Goal: Task Accomplishment & Management: Use online tool/utility

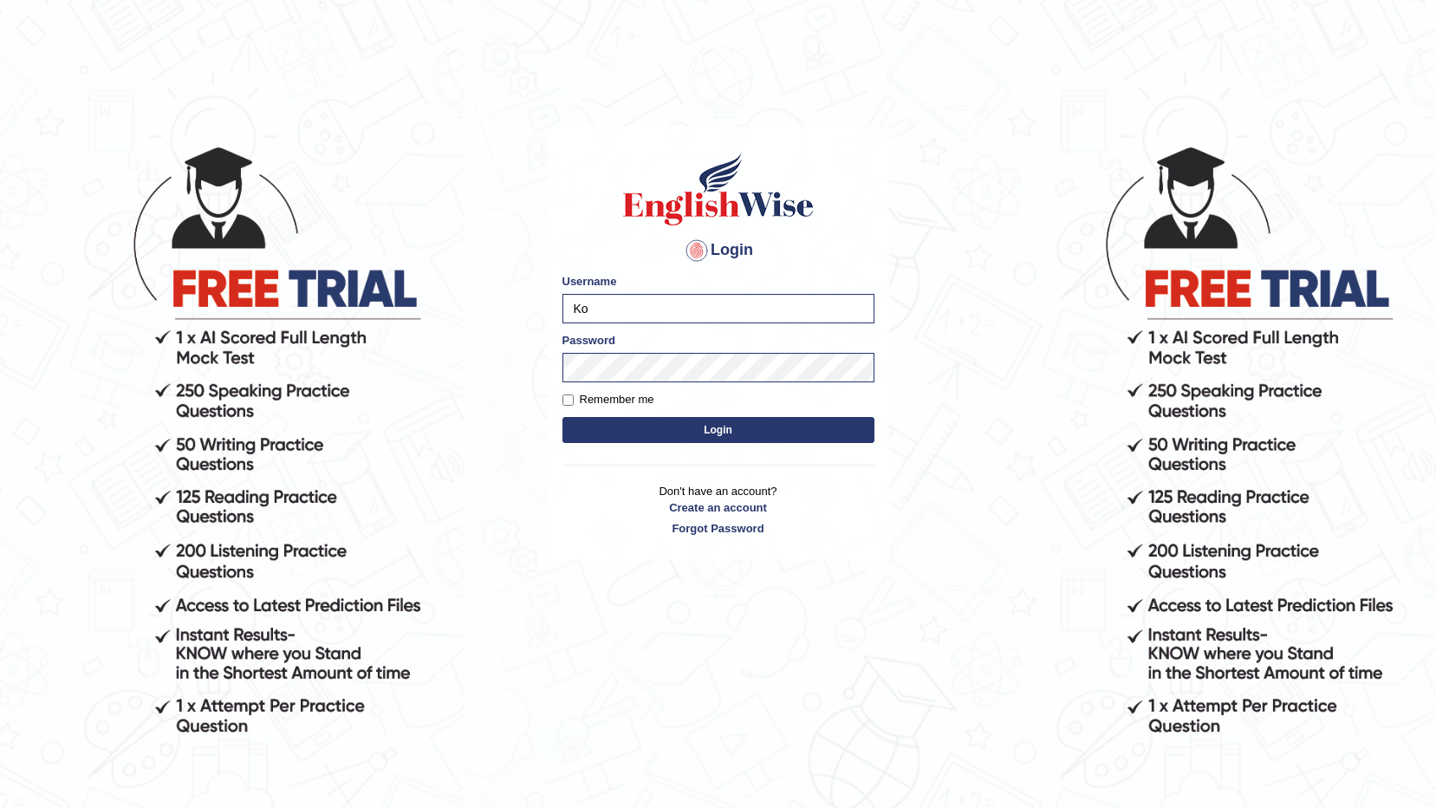
type input "K"
type input "V"
type input "virendra_parramatta"
click at [0, 511] on html "Login Please fix the following errors: Username virendra_parramatta Password Re…" at bounding box center [718, 404] width 1436 height 808
click at [945, 210] on body "Login Please fix the following errors: Username virendra_parramatta Password Re…" at bounding box center [718, 476] width 1436 height 808
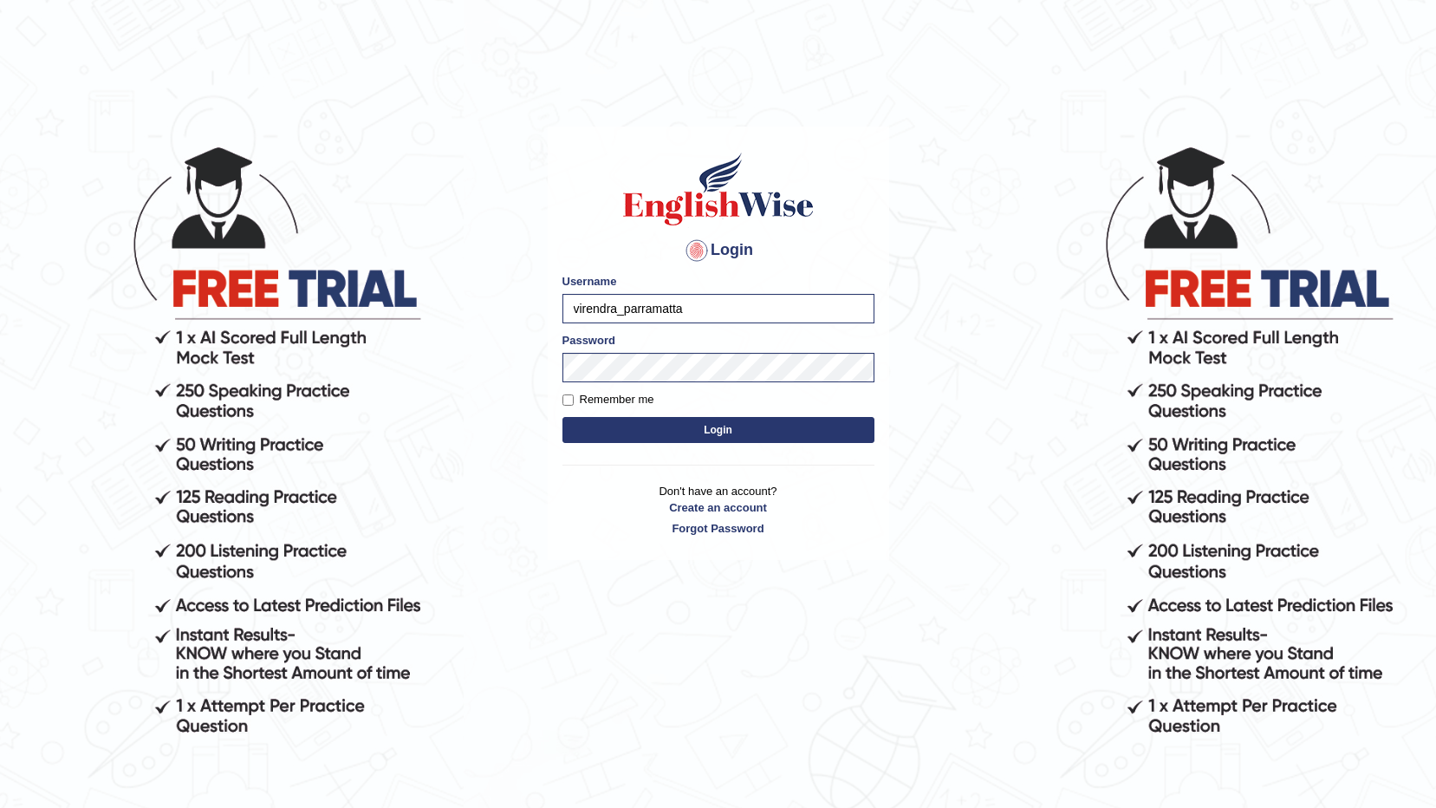
click at [628, 422] on button "Login" at bounding box center [719, 430] width 312 height 26
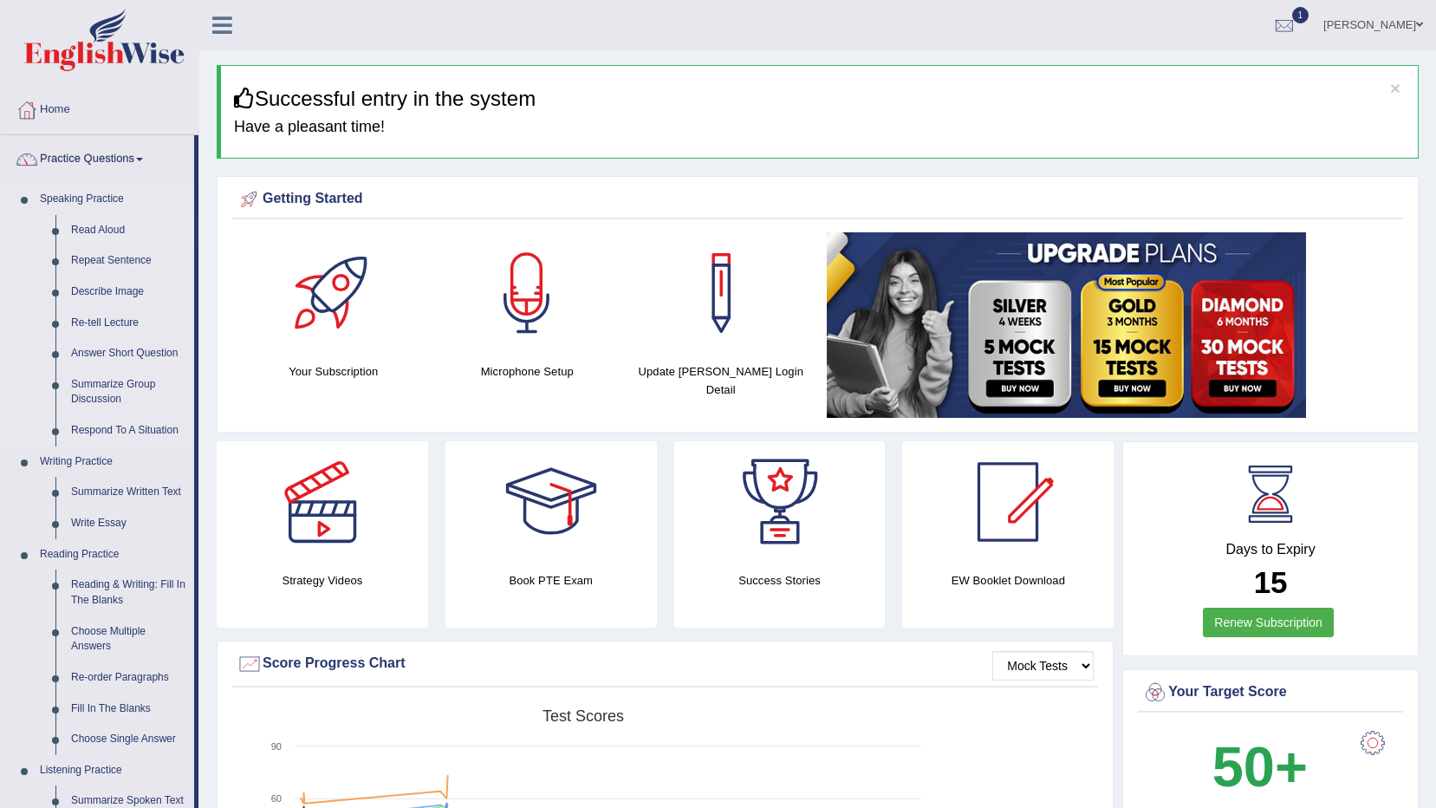
click at [102, 236] on link "Read Aloud" at bounding box center [128, 230] width 131 height 31
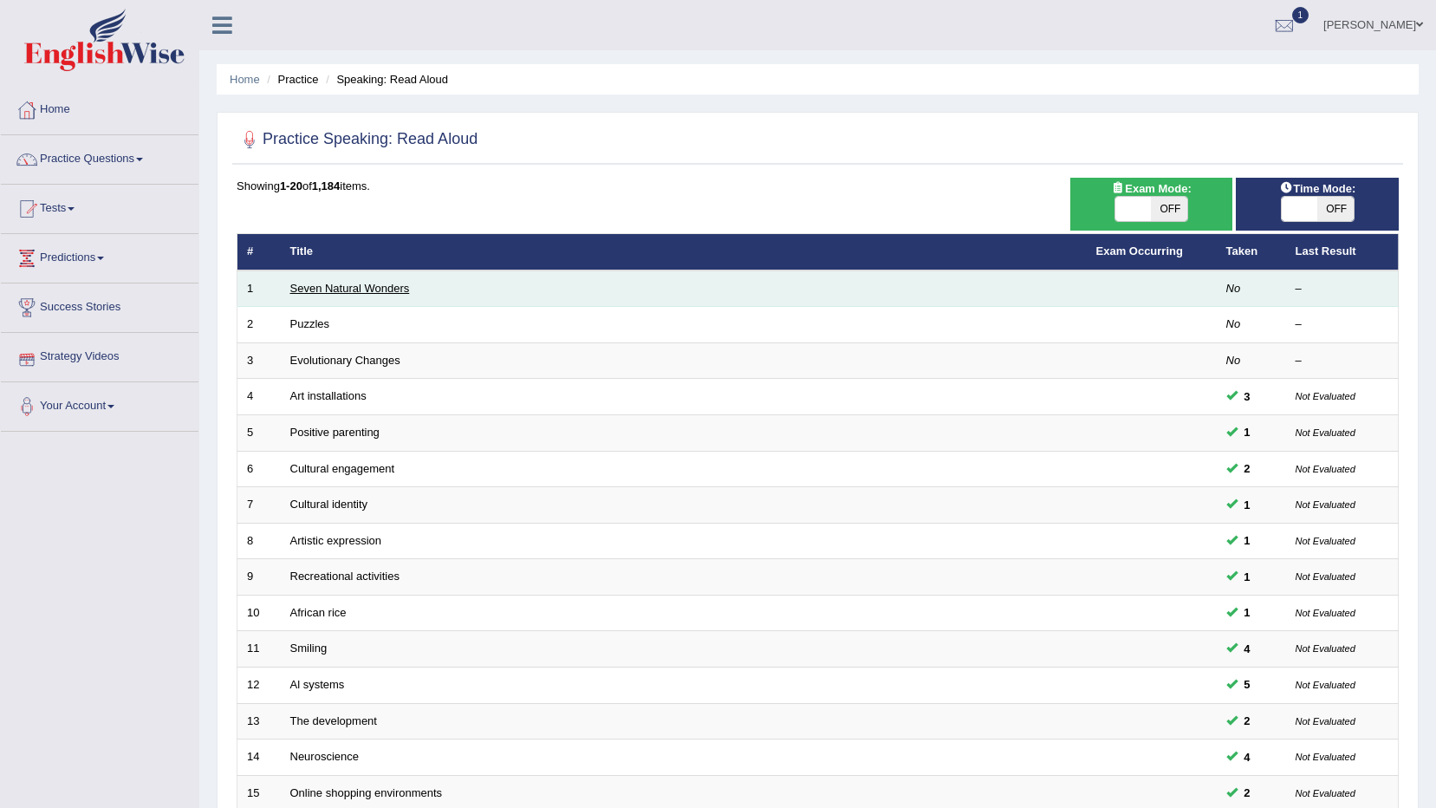
click at [321, 293] on link "Seven Natural Wonders" at bounding box center [350, 288] width 120 height 13
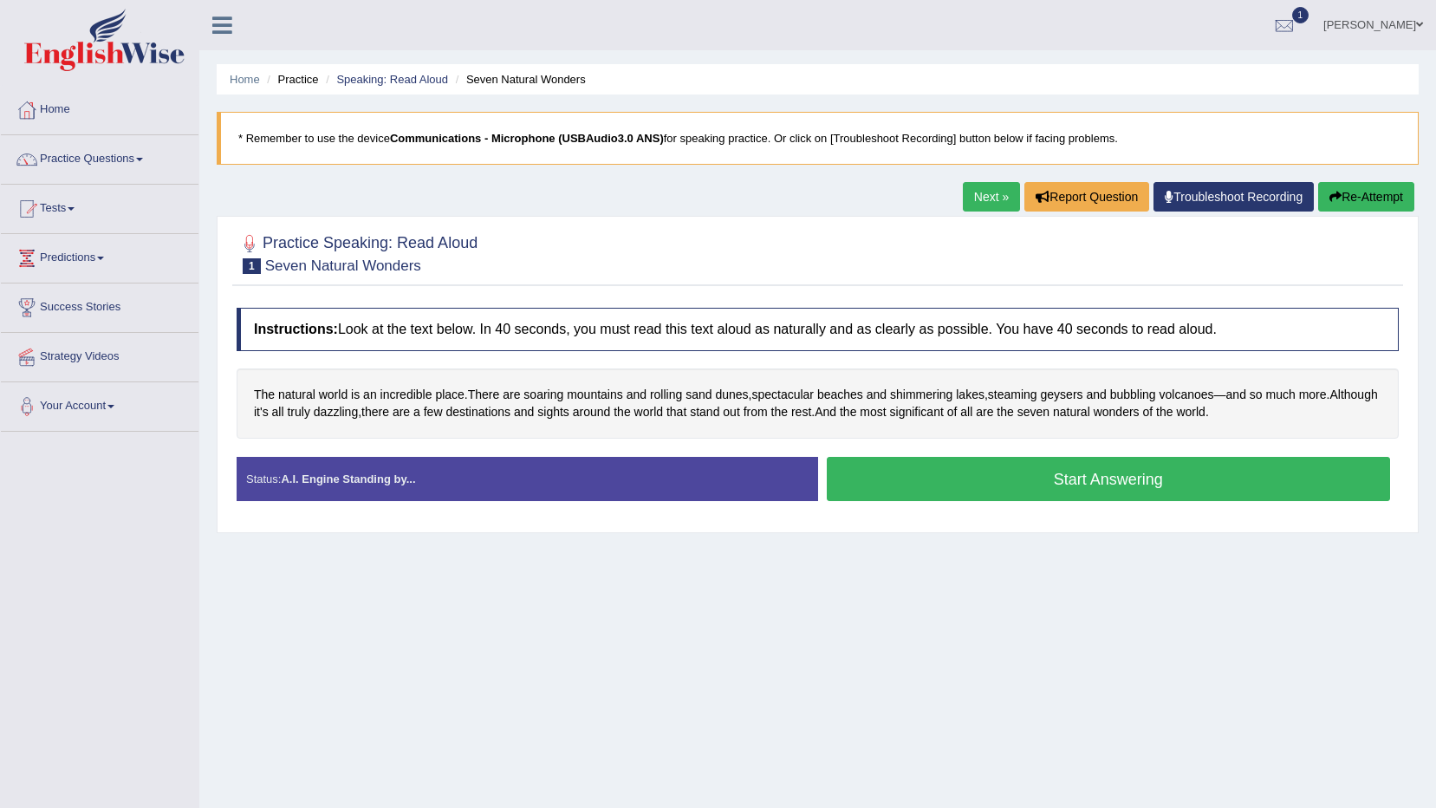
click at [1194, 466] on button "Start Answering" at bounding box center [1109, 479] width 564 height 44
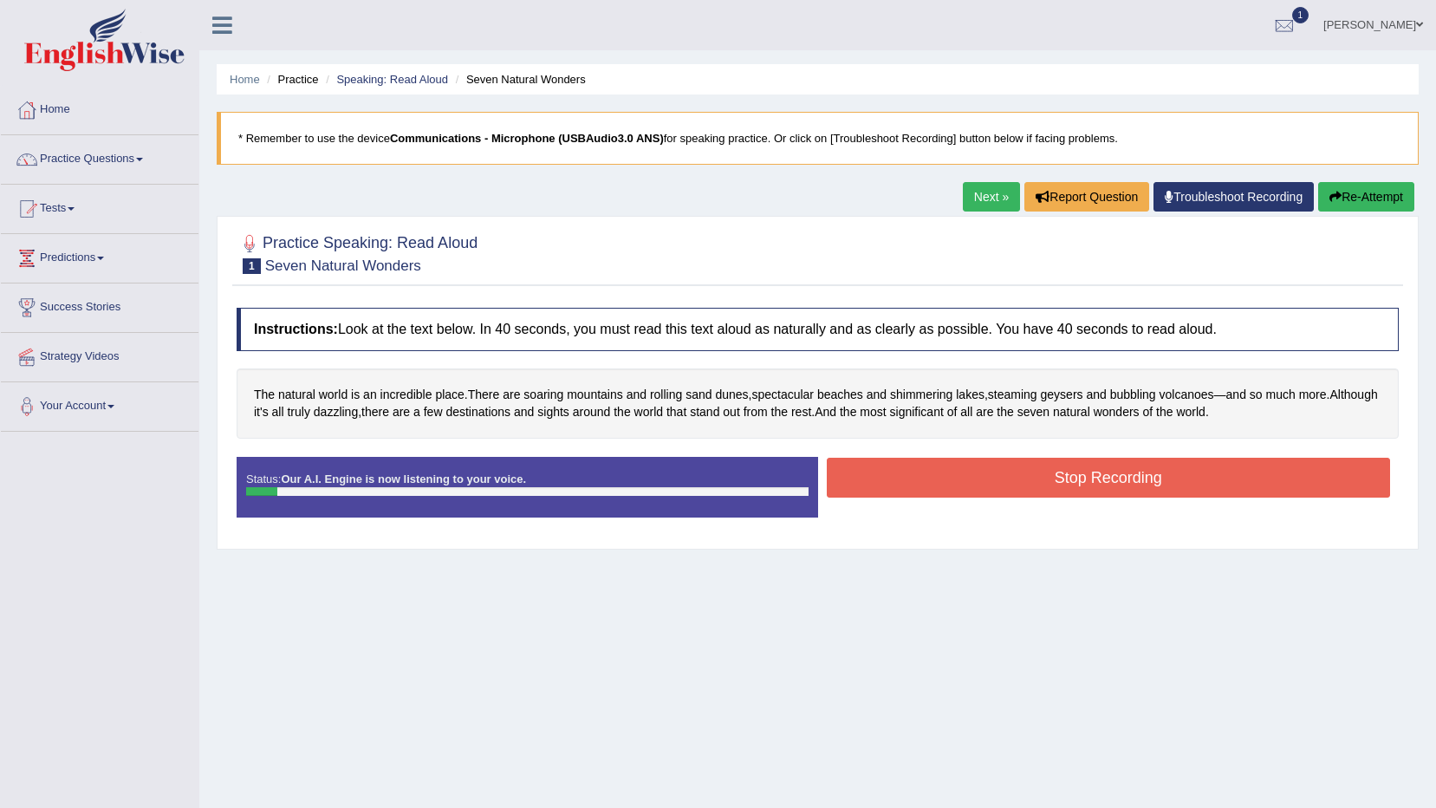
click at [1074, 476] on button "Stop Recording" at bounding box center [1109, 478] width 564 height 40
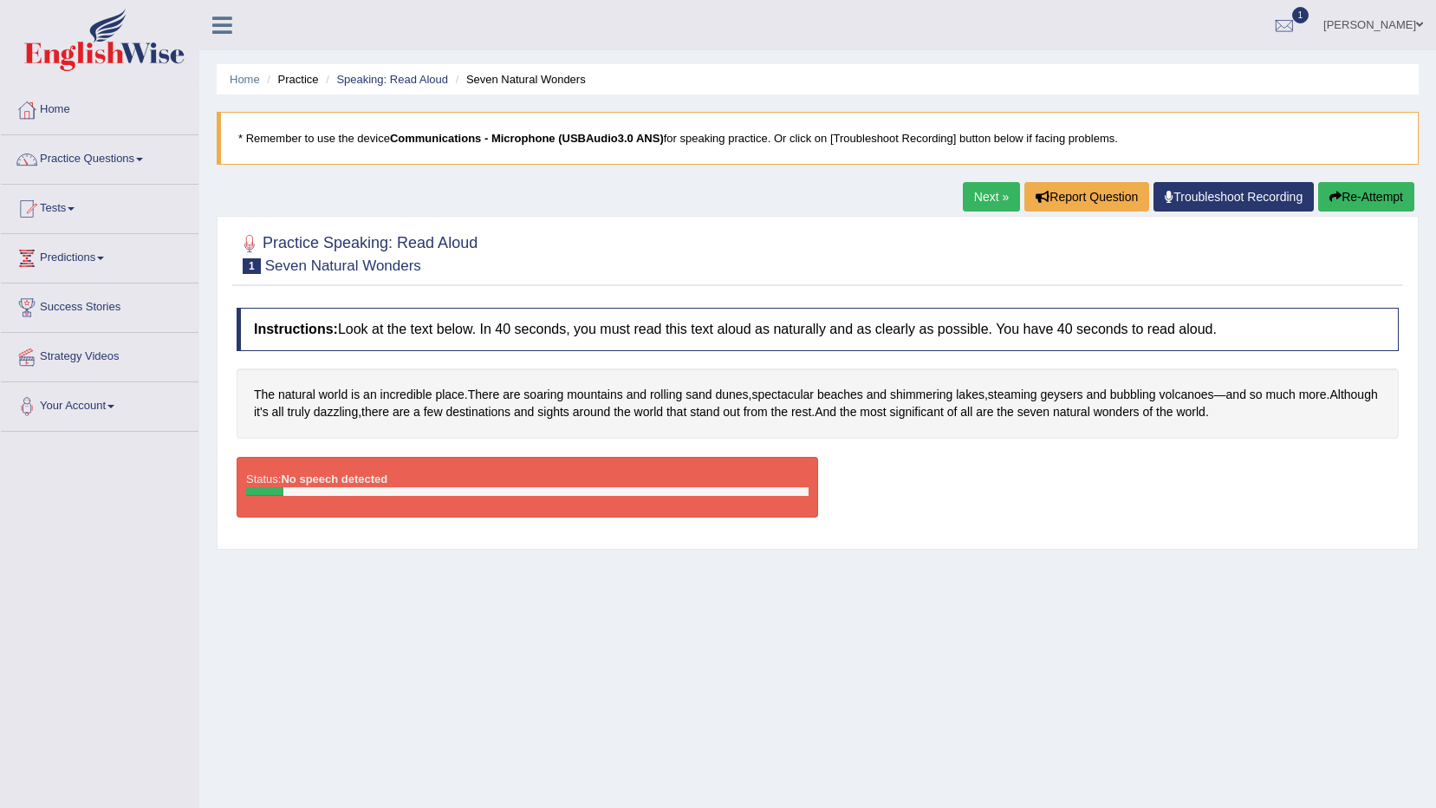
click at [1201, 209] on link "Troubleshoot Recording" at bounding box center [1234, 196] width 160 height 29
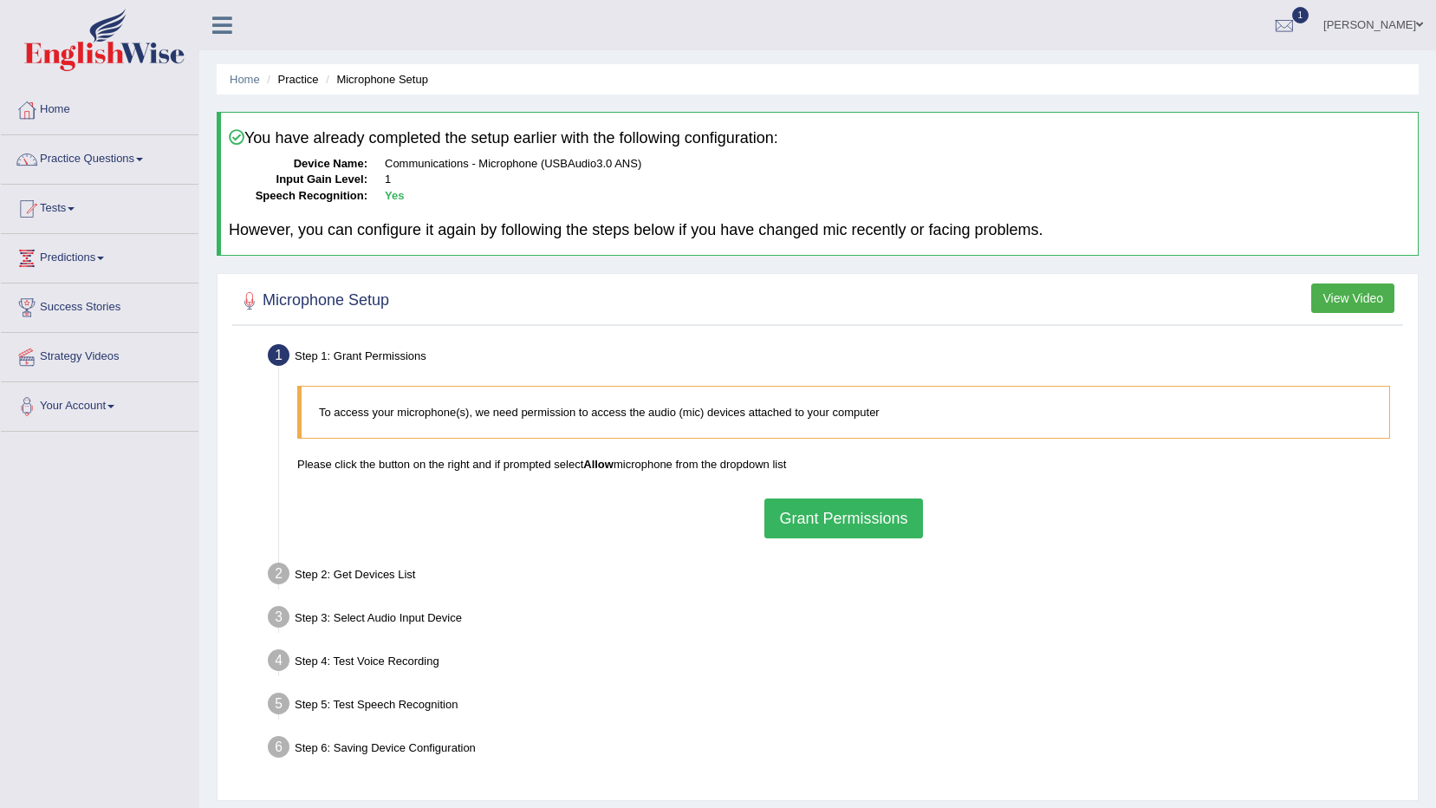
click at [848, 540] on div "To access your microphone(s), we need permission to access the audio (mic) devi…" at bounding box center [844, 461] width 1110 height 169
click at [849, 519] on button "Grant Permissions" at bounding box center [843, 518] width 158 height 40
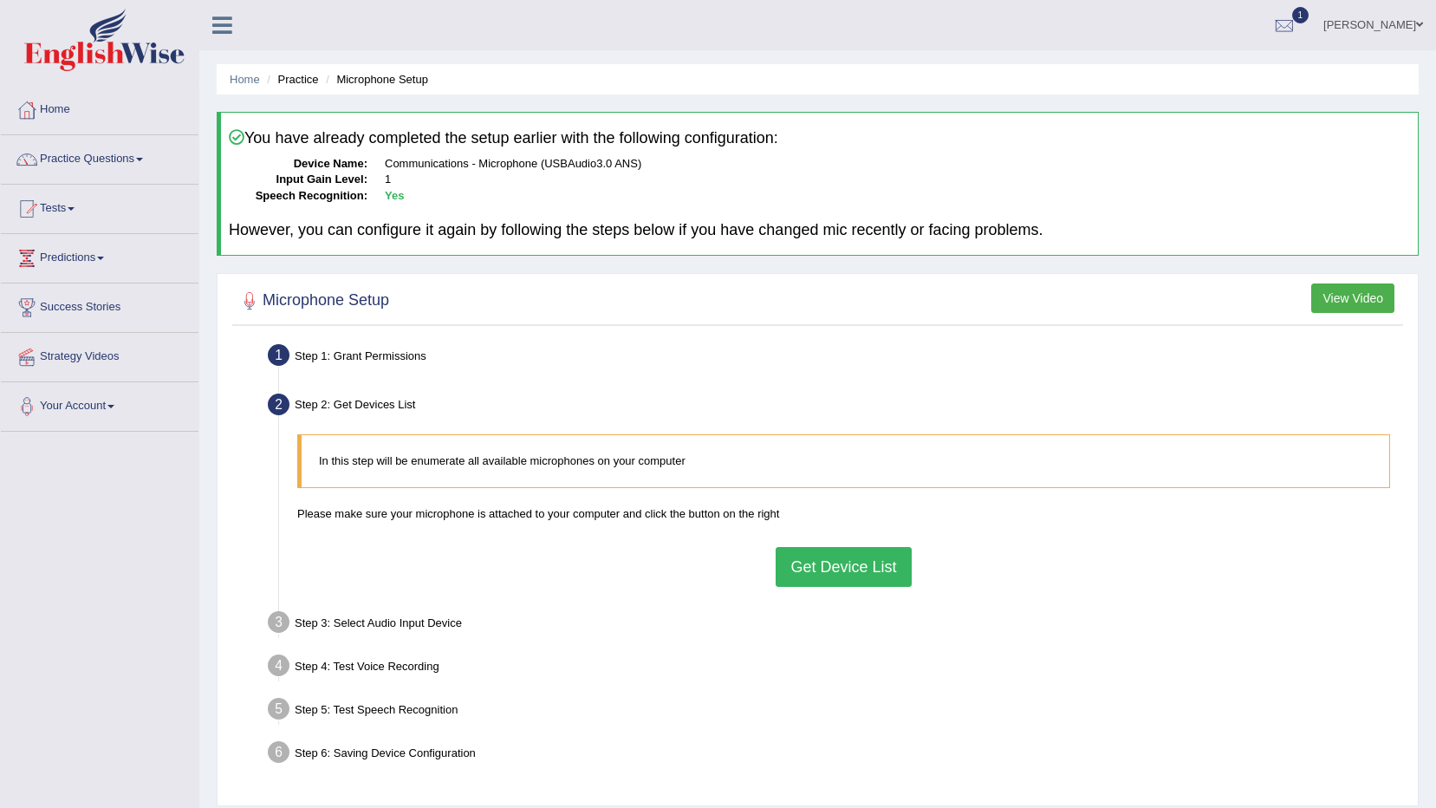
click at [808, 562] on button "Get Device List" at bounding box center [843, 567] width 135 height 40
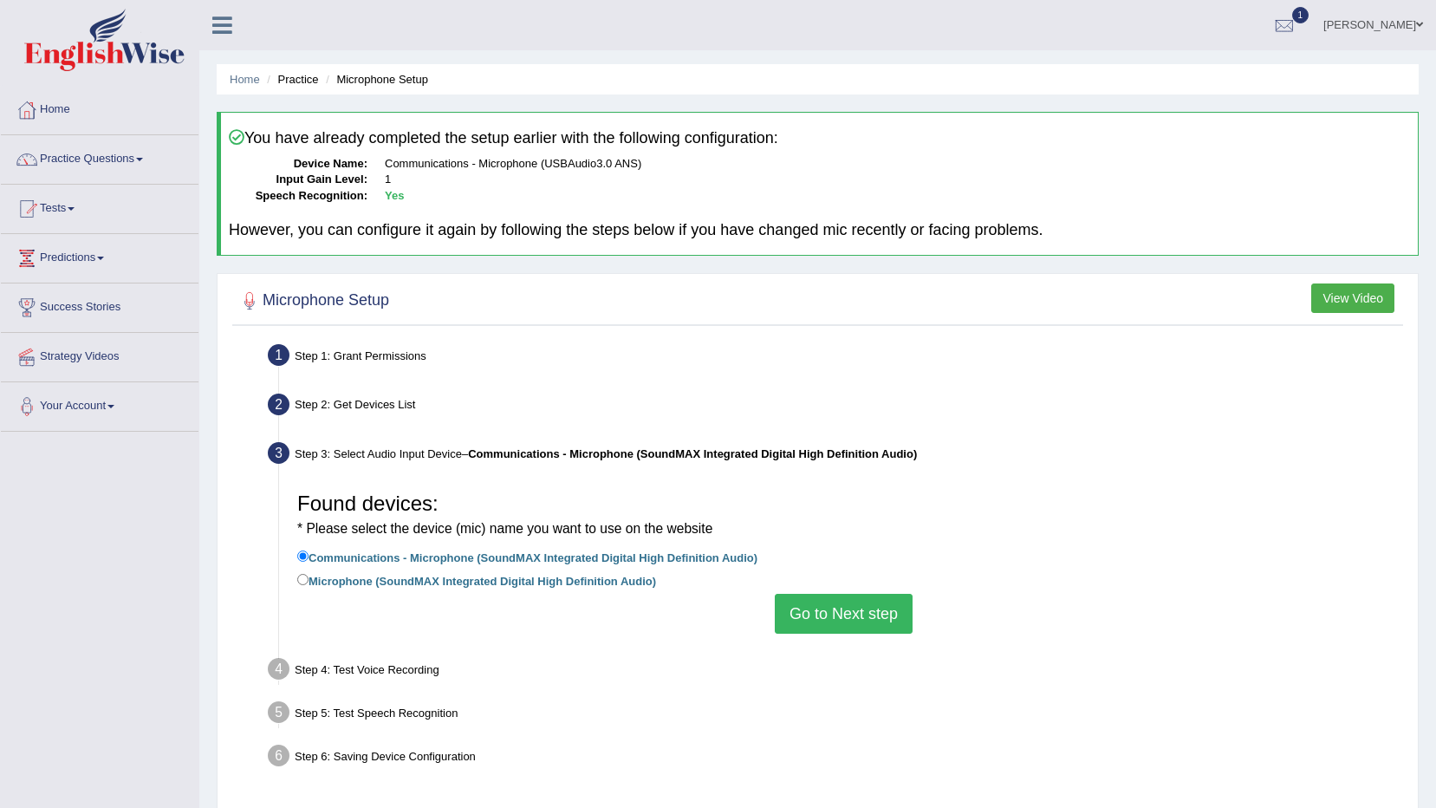
click at [541, 591] on li "Microphone (SoundMAX Integrated Digital High Definition Audio)" at bounding box center [843, 581] width 1093 height 23
click at [550, 587] on label "Microphone (SoundMAX Integrated Digital High Definition Audio)" at bounding box center [476, 579] width 359 height 19
click at [309, 585] on input "Microphone (SoundMAX Integrated Digital High Definition Audio)" at bounding box center [302, 579] width 11 height 11
radio input "true"
click at [816, 626] on button "Go to Next step" at bounding box center [844, 614] width 138 height 40
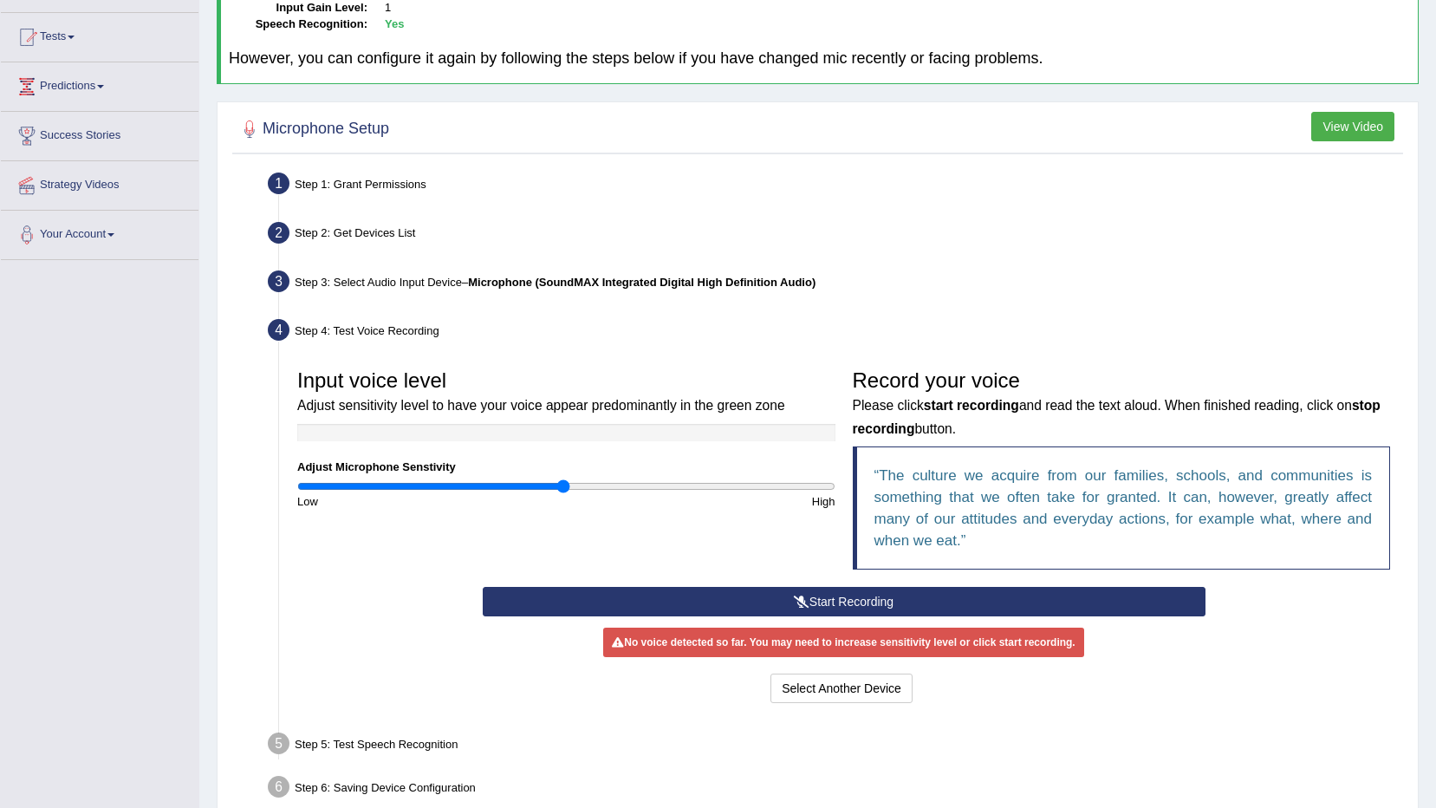
scroll to position [173, 0]
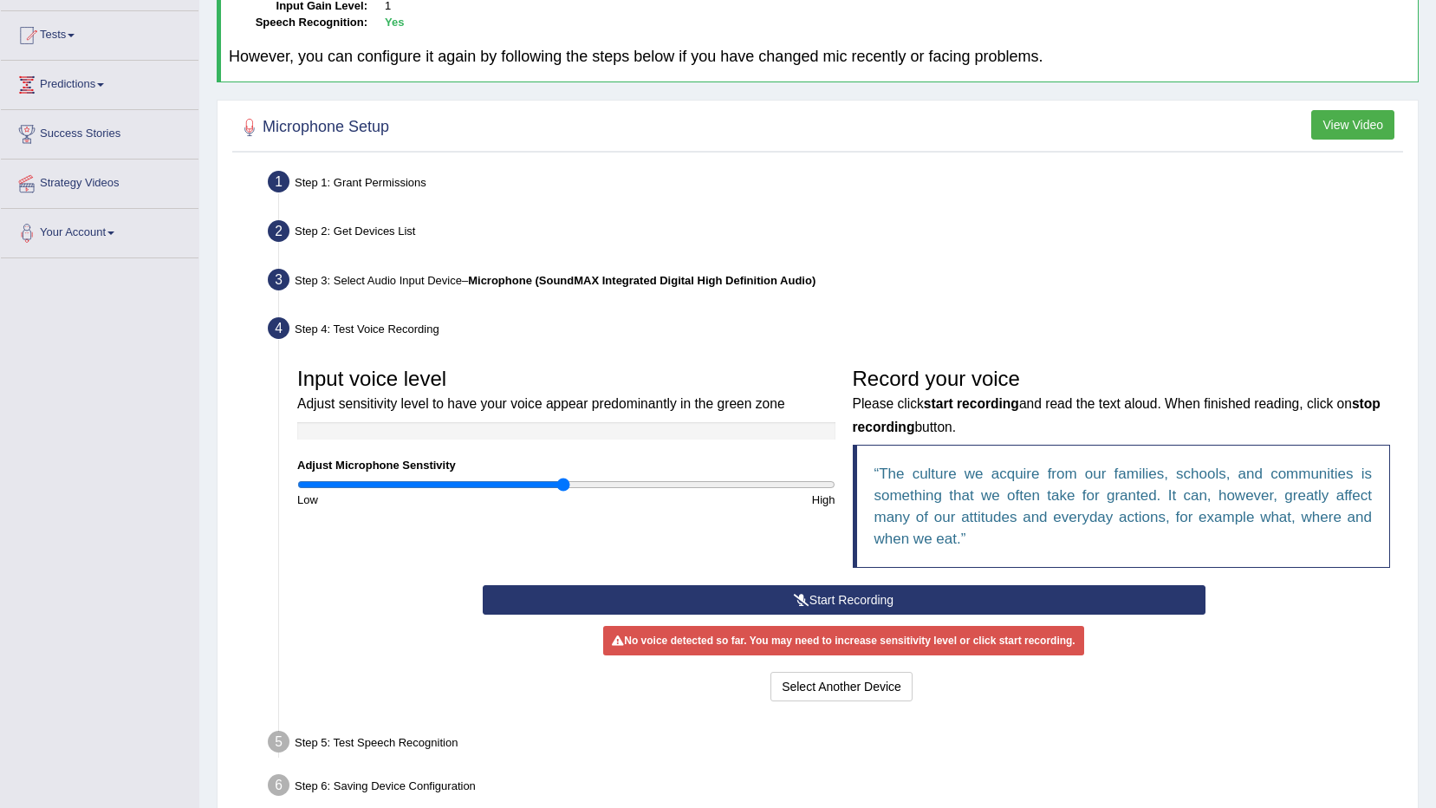
click at [758, 605] on button "Start Recording" at bounding box center [844, 599] width 723 height 29
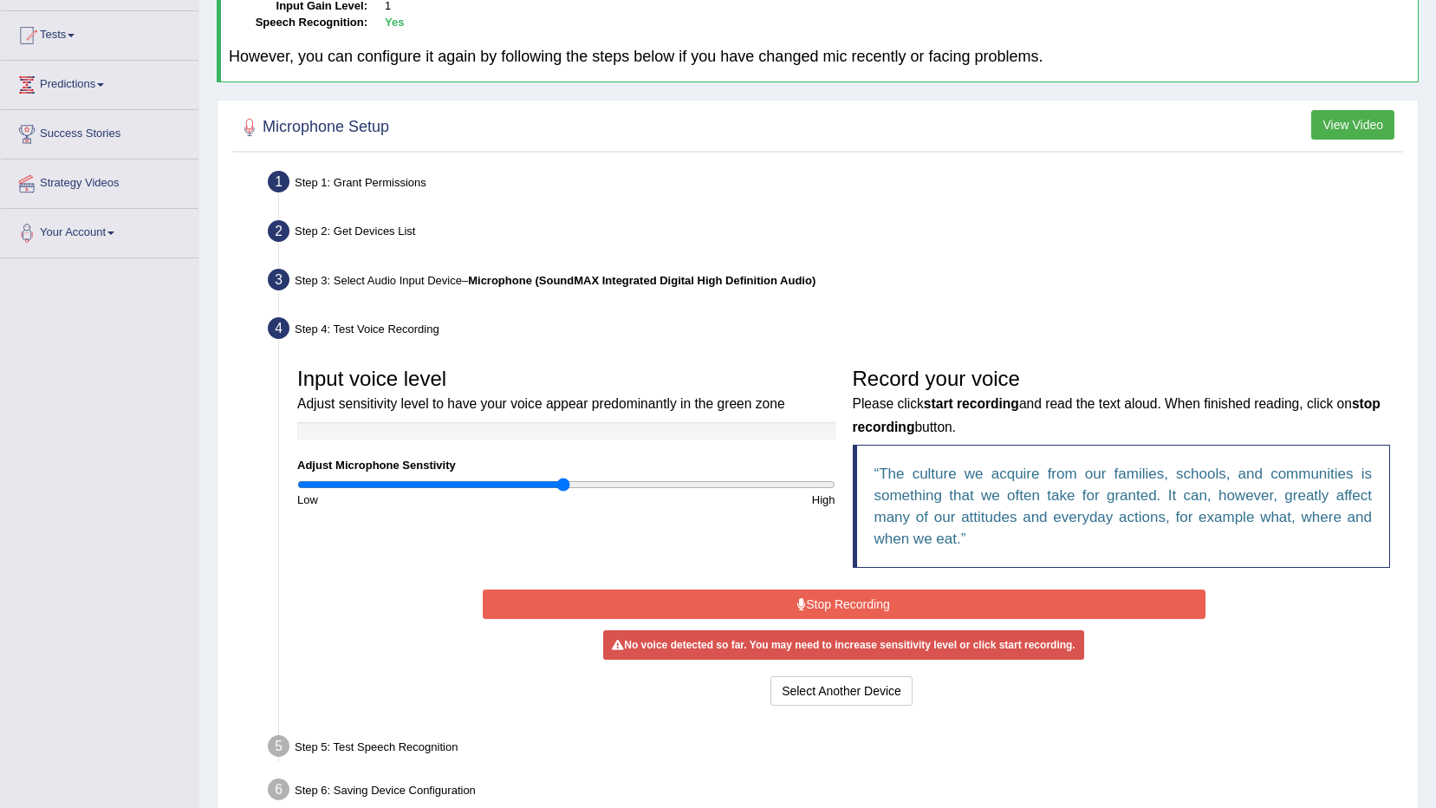
click at [798, 612] on button "Stop Recording" at bounding box center [844, 603] width 723 height 29
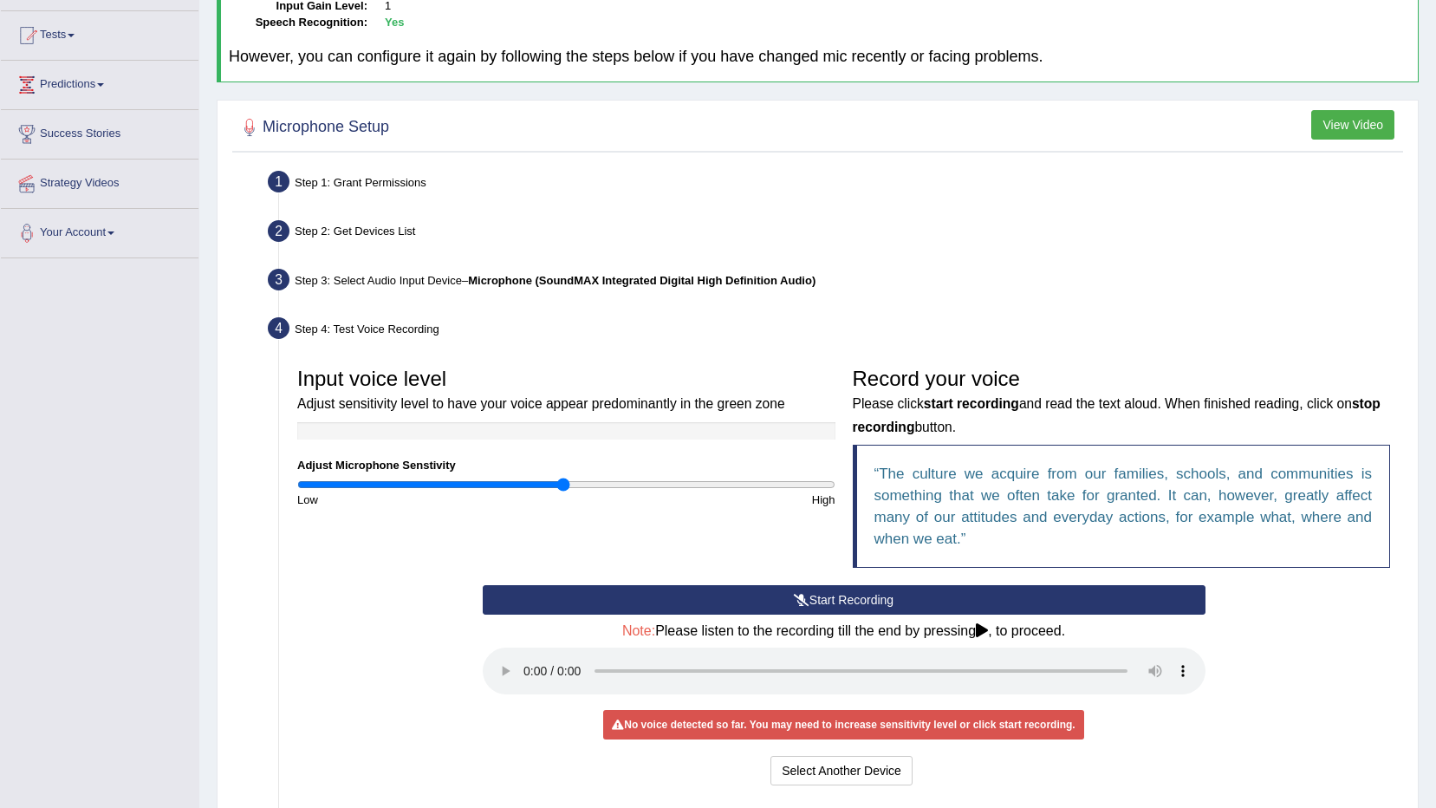
click at [831, 341] on div "Step 4: Test Voice Recording" at bounding box center [835, 331] width 1150 height 38
click at [803, 773] on button "Select Another Device" at bounding box center [842, 770] width 142 height 29
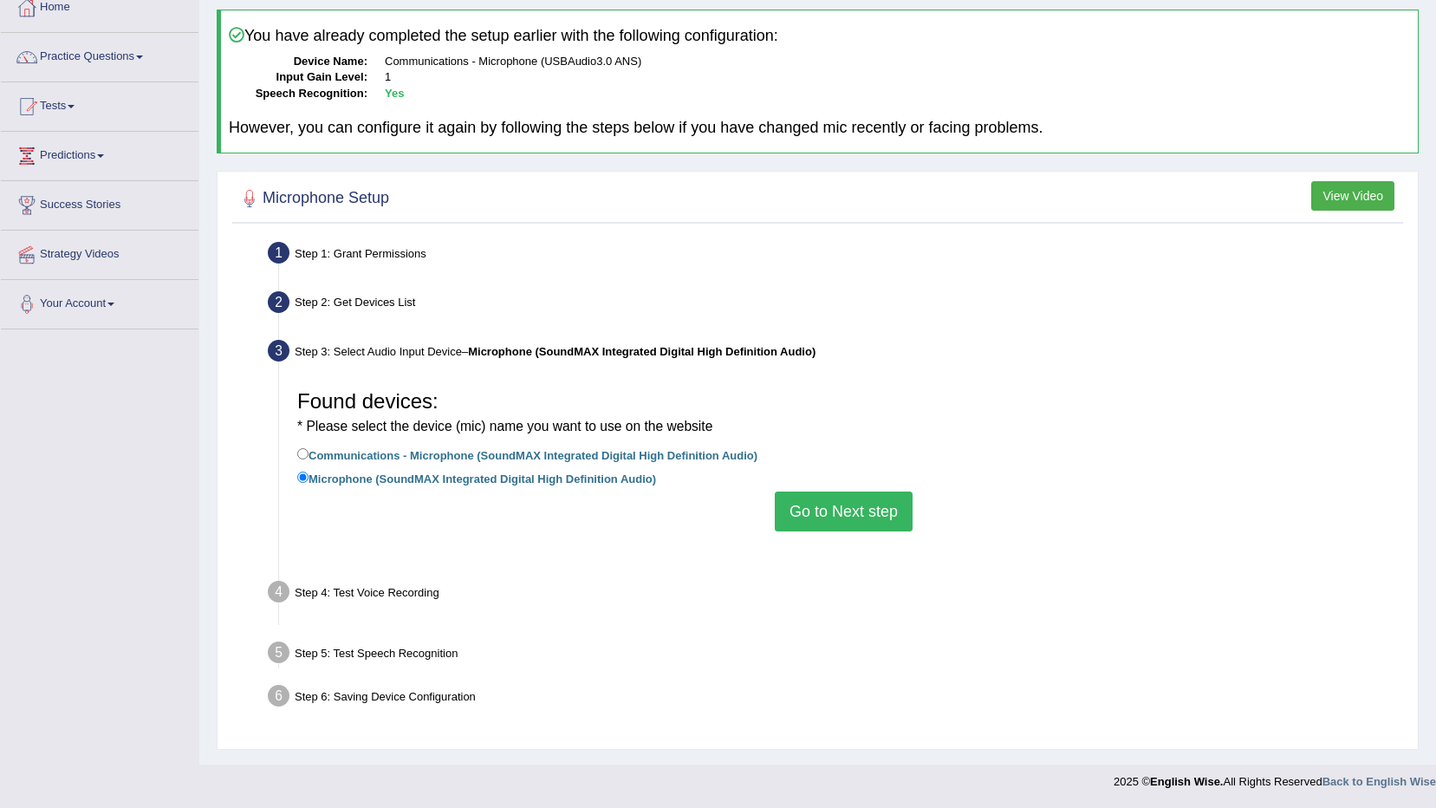
scroll to position [102, 0]
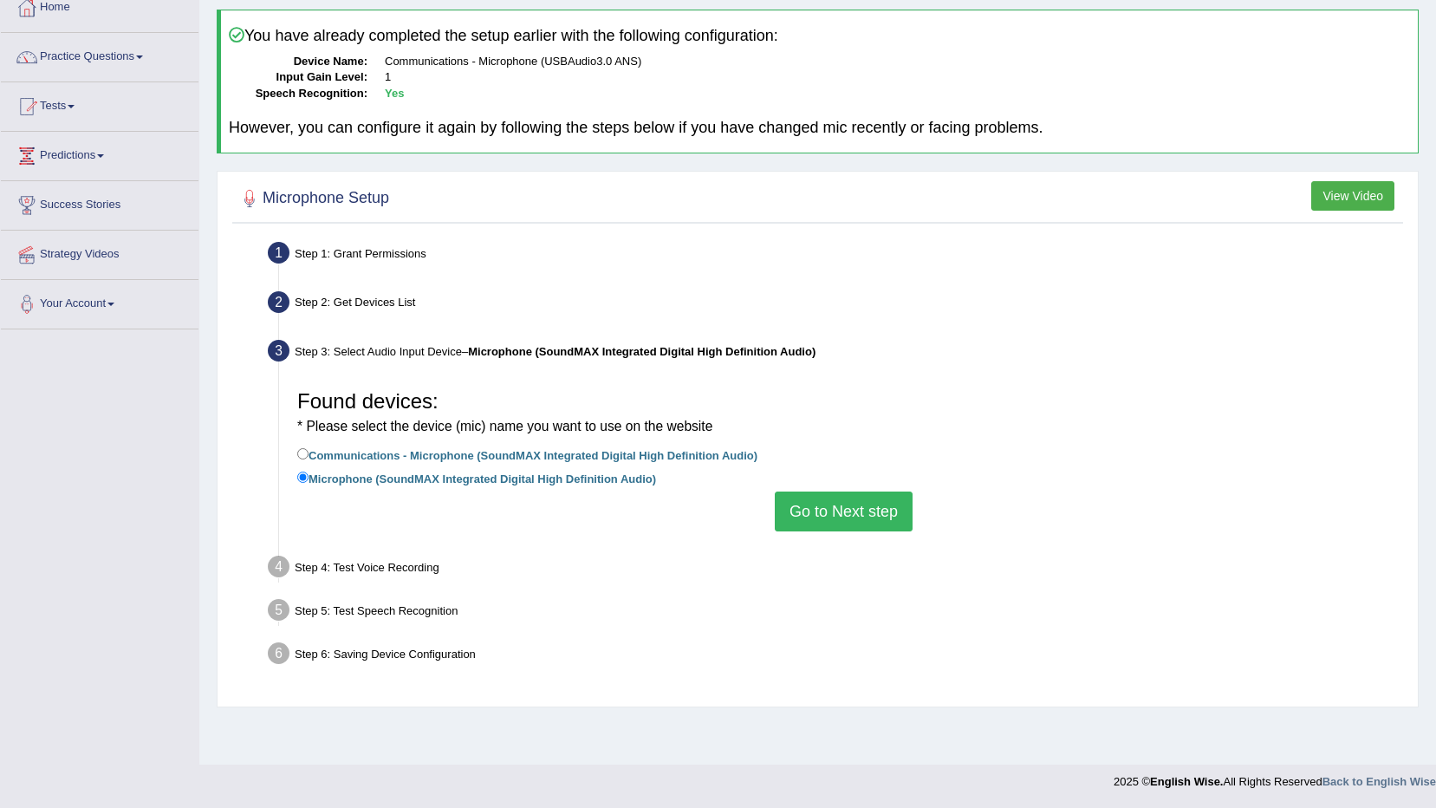
click at [835, 499] on button "Go to Next step" at bounding box center [844, 511] width 138 height 40
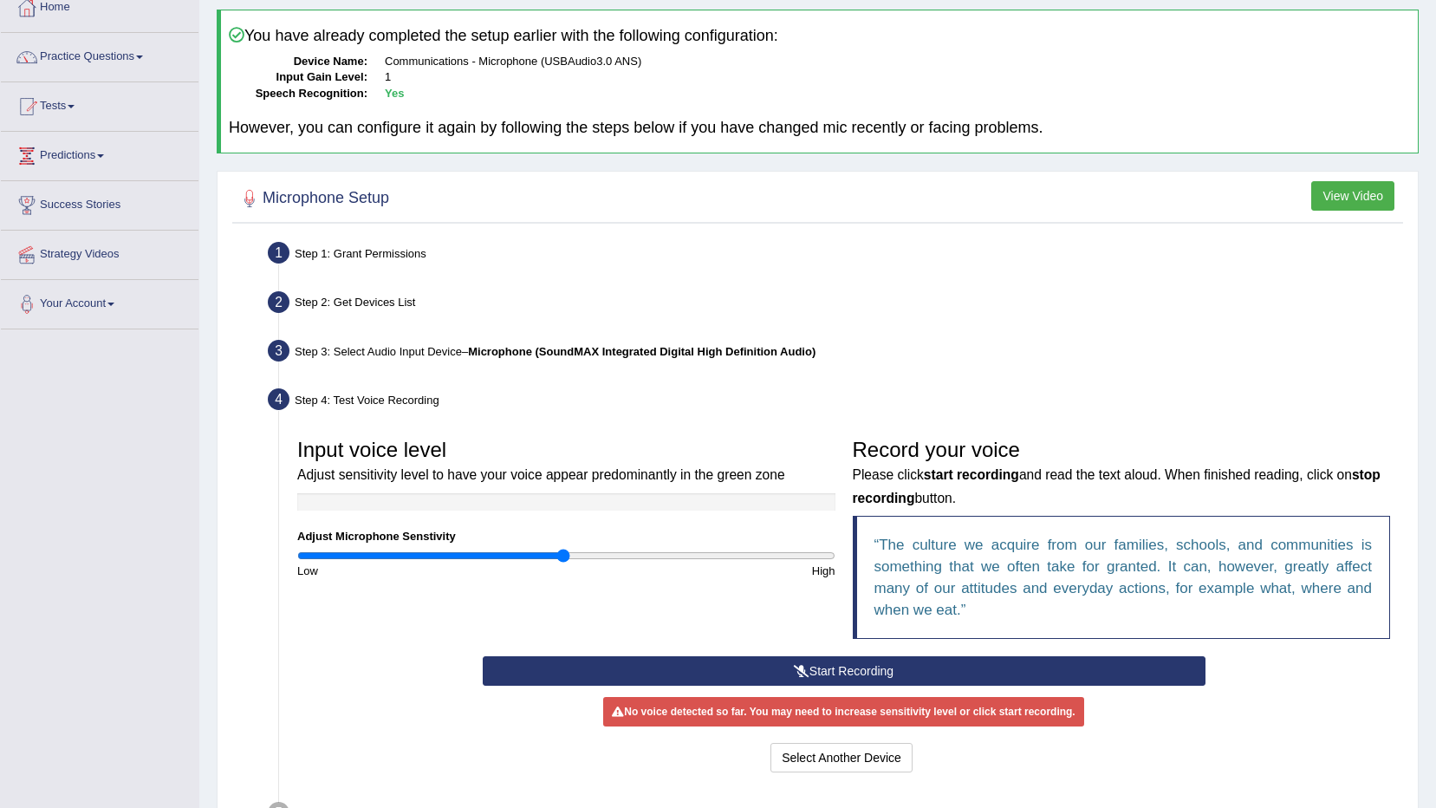
click at [856, 669] on button "Start Recording" at bounding box center [844, 670] width 723 height 29
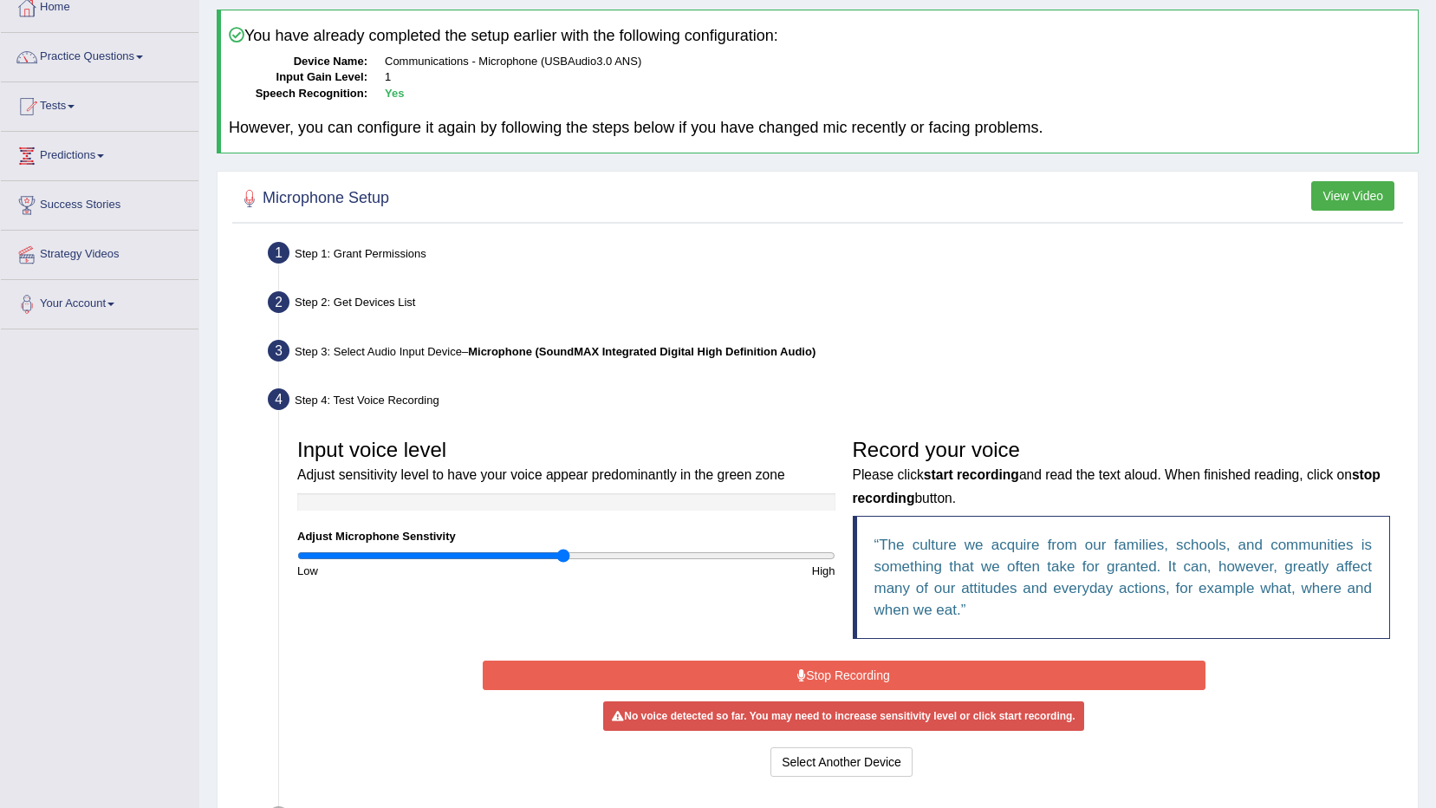
click at [790, 665] on button "Stop Recording" at bounding box center [844, 674] width 723 height 29
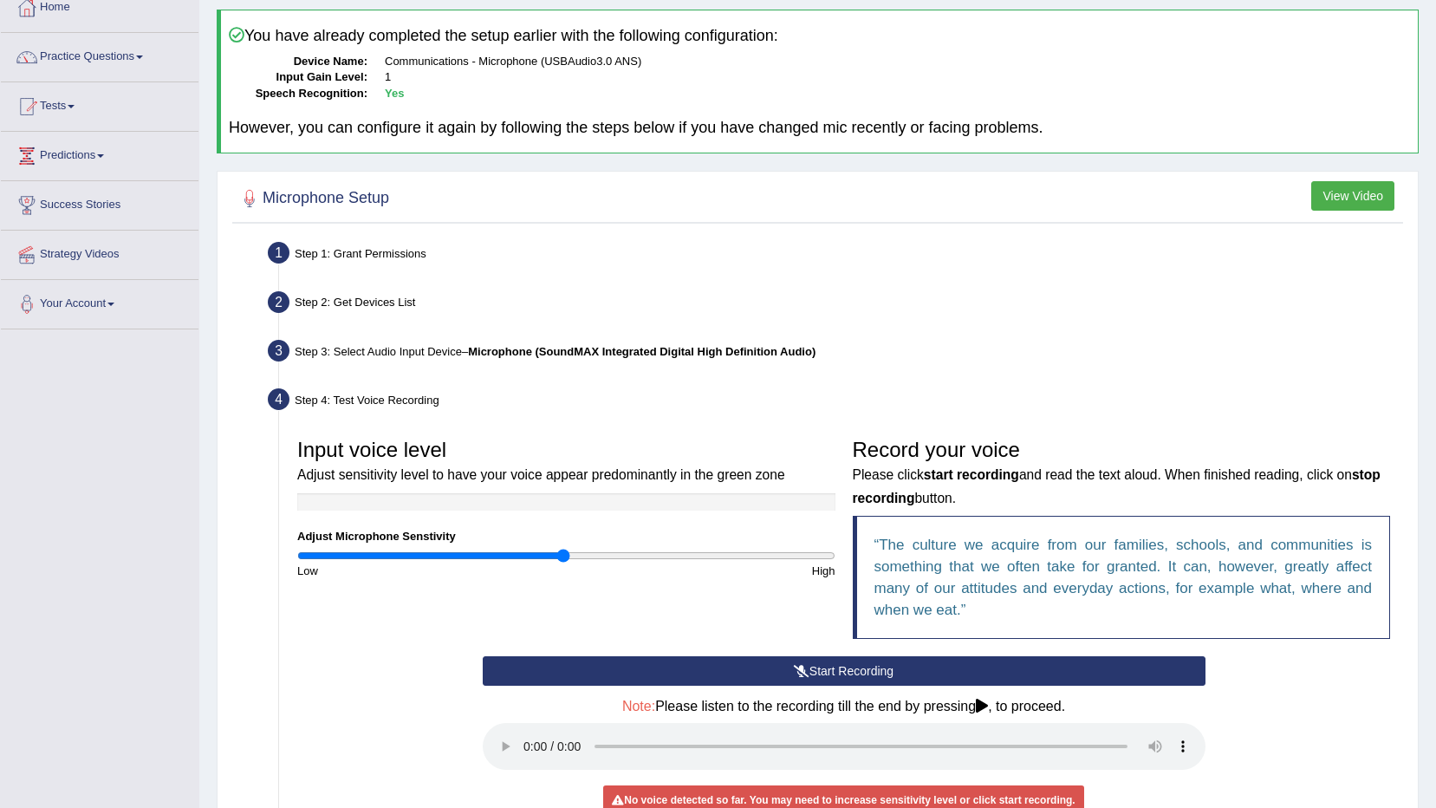
click at [1419, 253] on div "Home Practice Microphone Setup You have already completed the setup earlier wit…" at bounding box center [817, 455] width 1237 height 1114
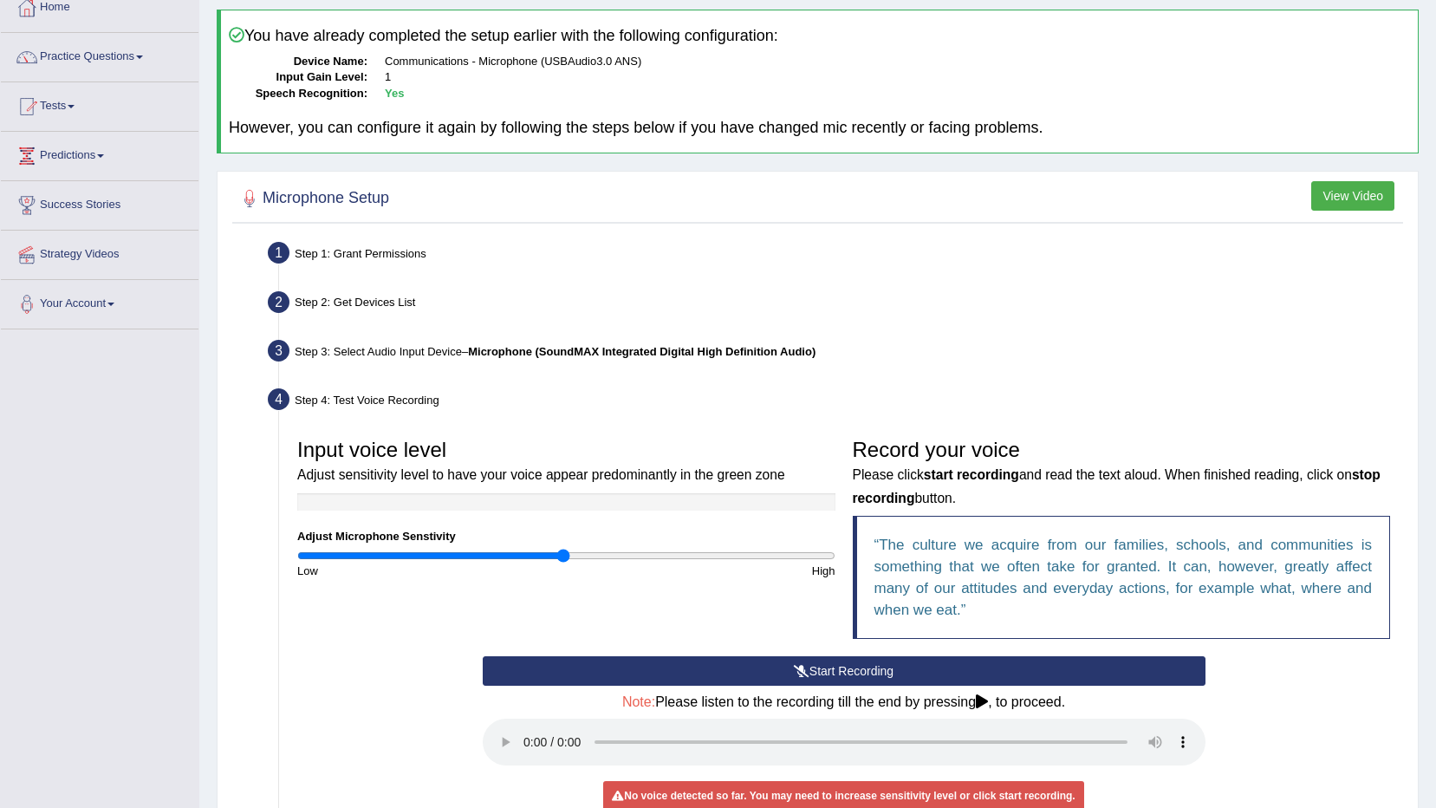
scroll to position [0, 0]
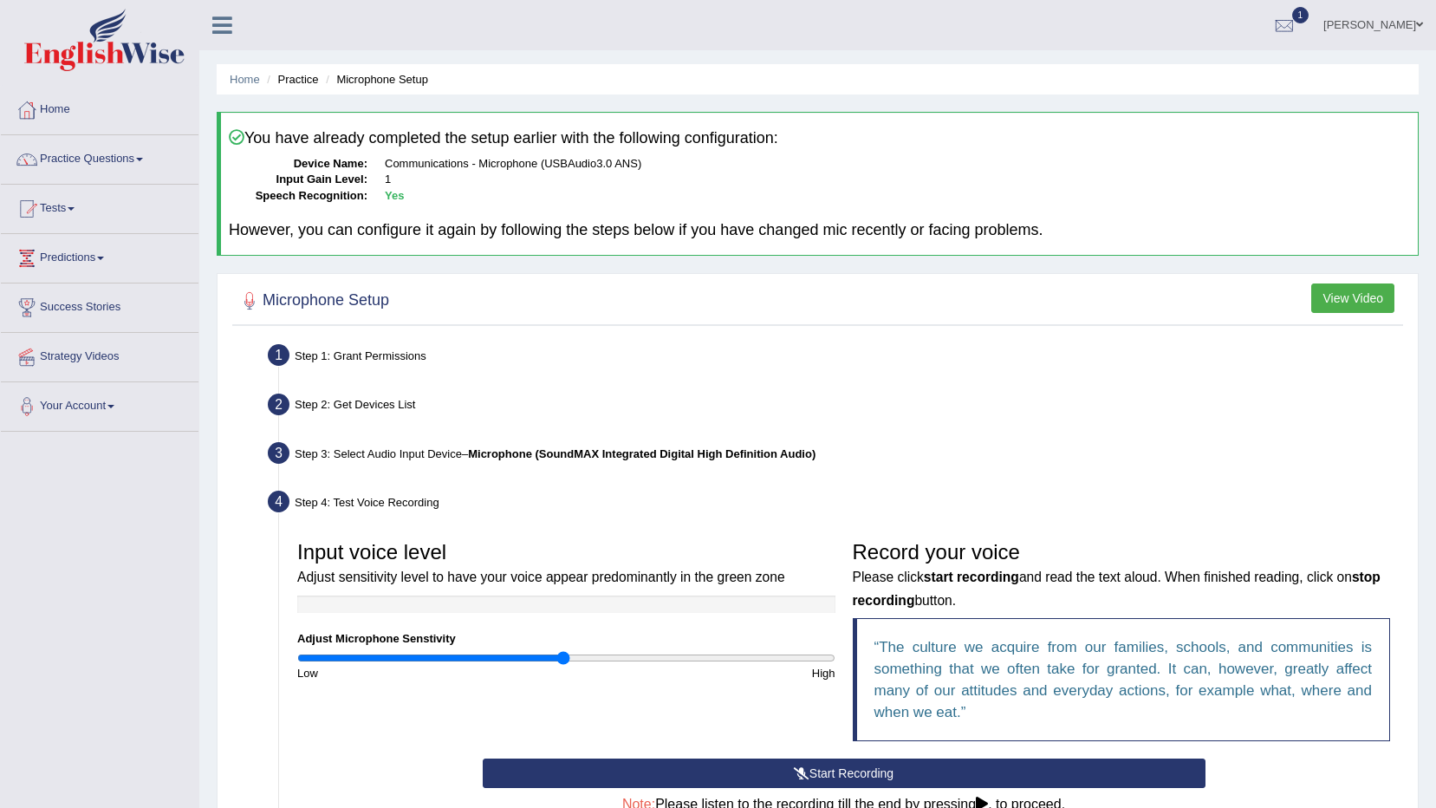
click at [1378, 11] on link "Virendra Singh" at bounding box center [1374, 22] width 126 height 45
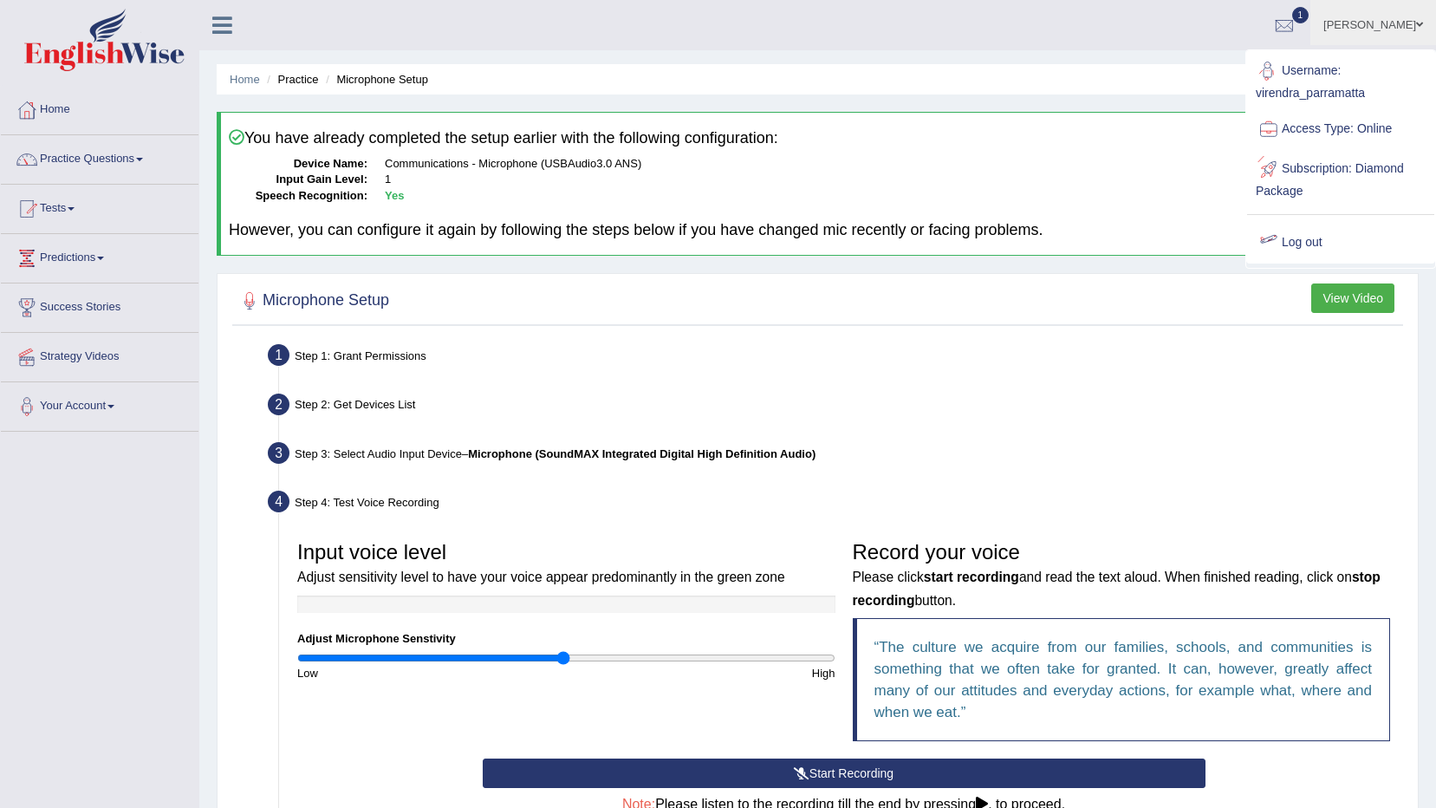
click at [1272, 248] on div at bounding box center [1269, 243] width 26 height 26
